Goal: Task Accomplishment & Management: Use online tool/utility

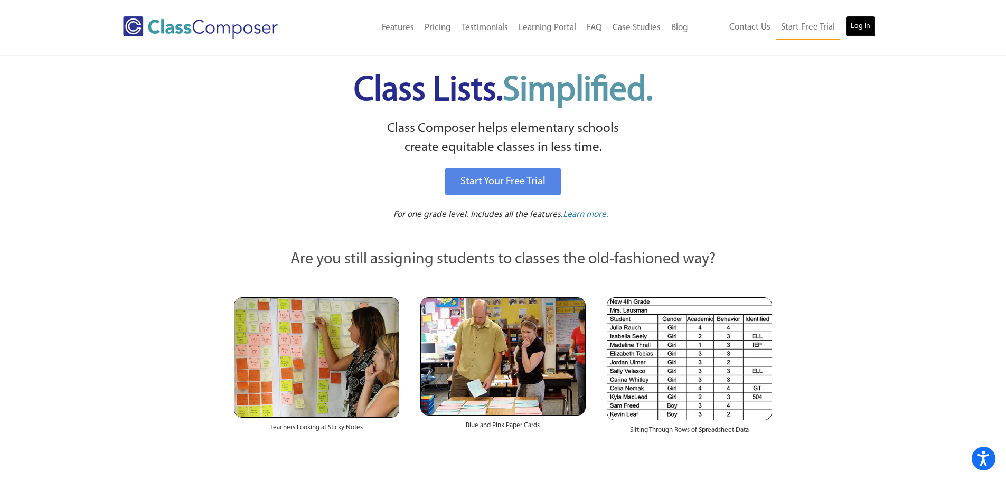
click at [855, 27] on link "Log In" at bounding box center [861, 26] width 30 height 21
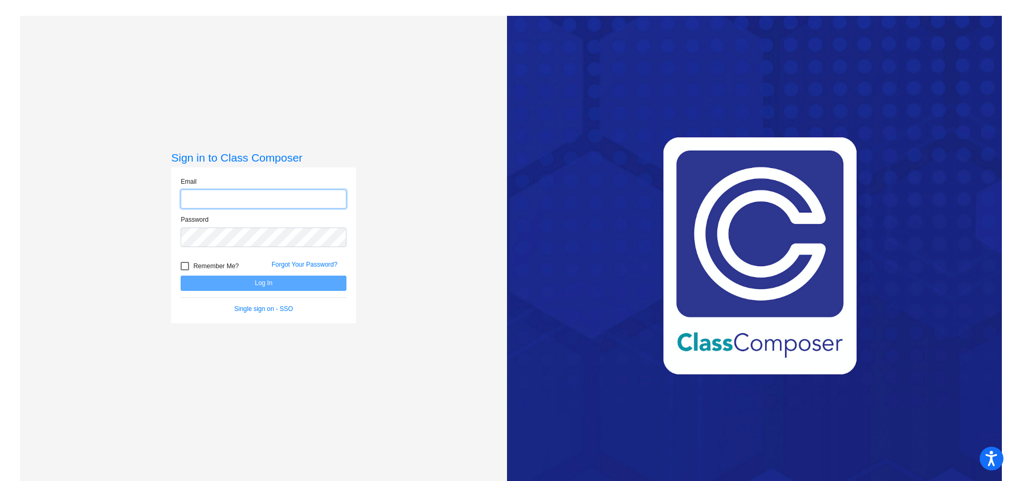
type input "[EMAIL_ADDRESS][DOMAIN_NAME]"
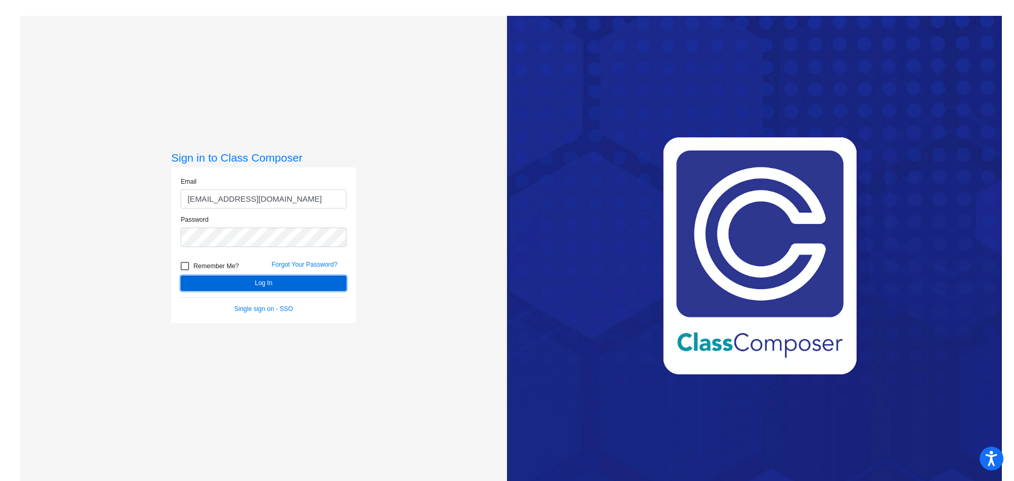
click at [287, 284] on button "Log In" at bounding box center [264, 283] width 166 height 15
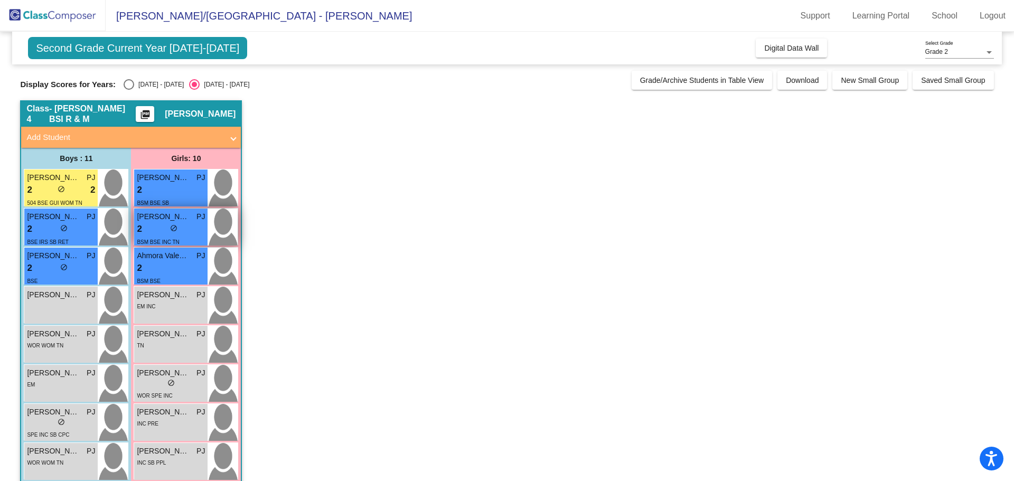
click at [150, 229] on div "2 lock do_not_disturb_alt" at bounding box center [171, 229] width 68 height 14
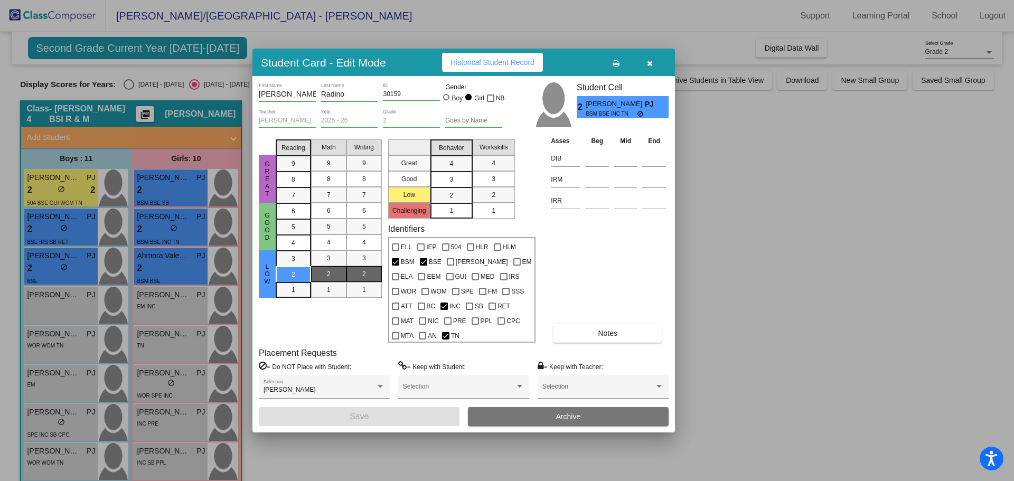
click at [655, 61] on button "button" at bounding box center [650, 62] width 34 height 19
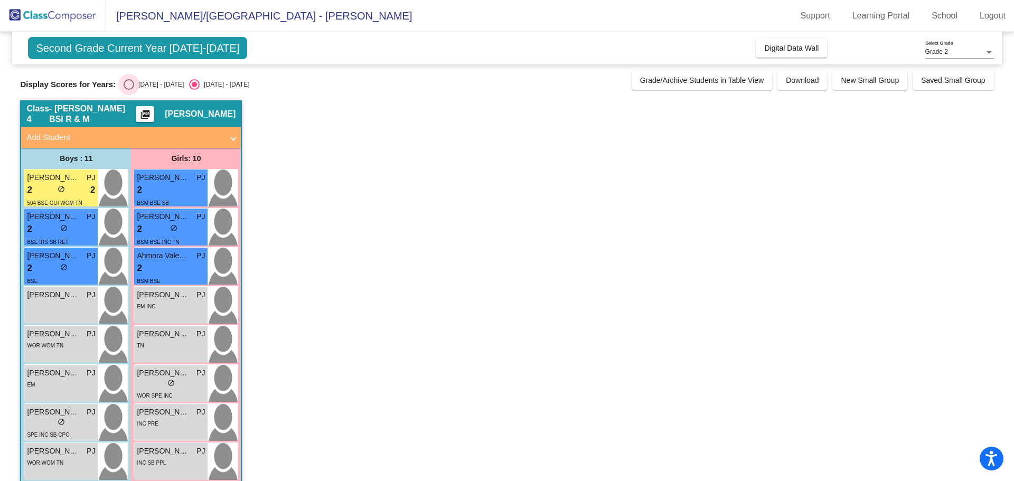
click at [130, 82] on div "Select an option" at bounding box center [129, 84] width 11 height 11
click at [129, 90] on input "[DATE] - [DATE]" at bounding box center [128, 90] width 1 height 1
radio input "true"
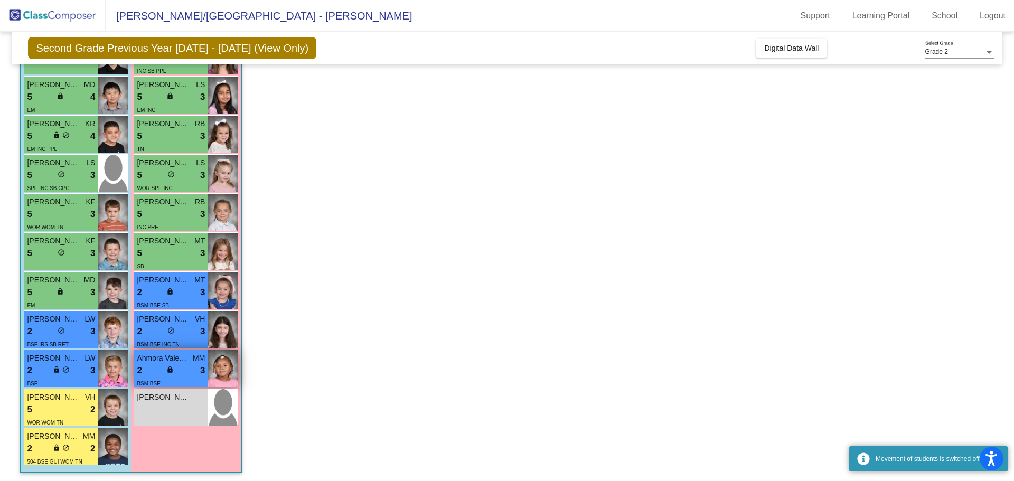
scroll to position [135, 0]
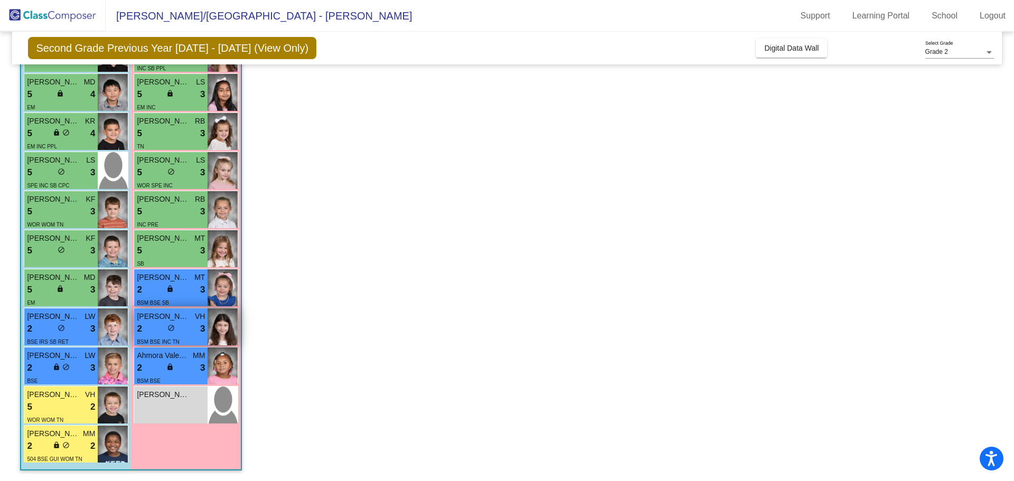
click at [151, 323] on div "2 lock do_not_disturb_alt 3" at bounding box center [171, 329] width 68 height 14
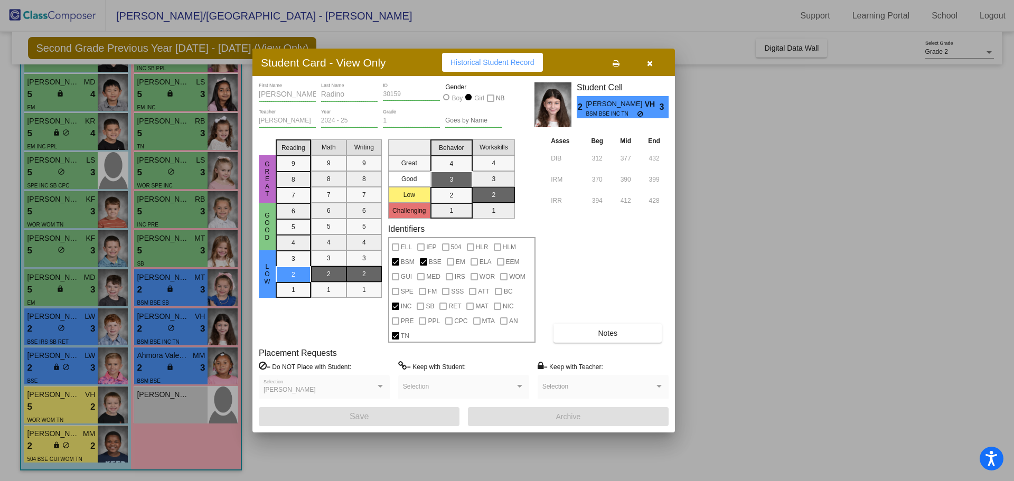
click at [586, 340] on button "Notes" at bounding box center [607, 333] width 108 height 19
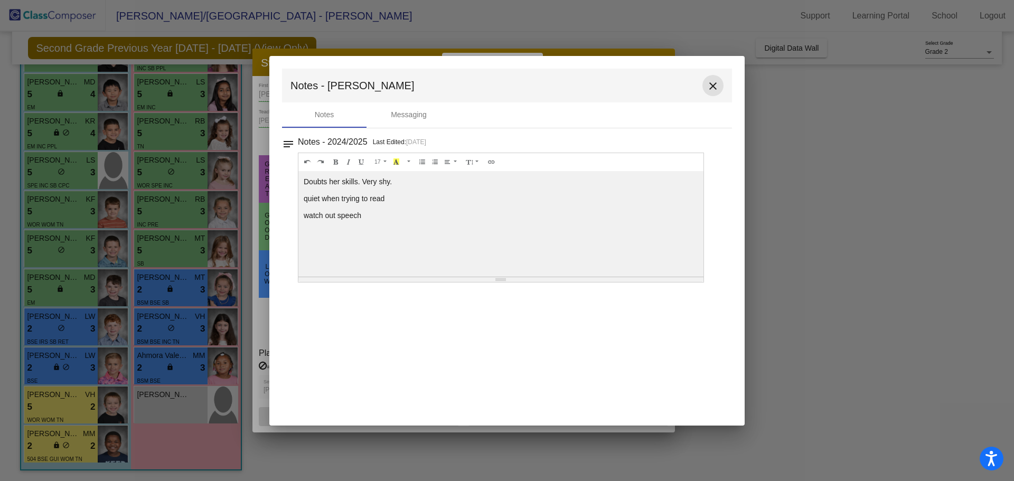
click at [709, 87] on mat-icon "close" at bounding box center [713, 86] width 13 height 13
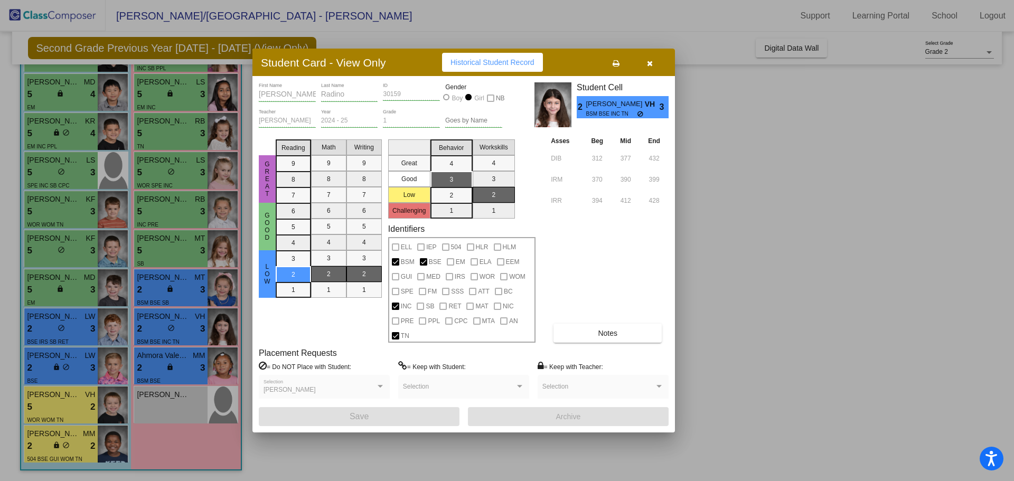
click at [764, 230] on div at bounding box center [507, 240] width 1014 height 481
